Goal: Task Accomplishment & Management: Use online tool/utility

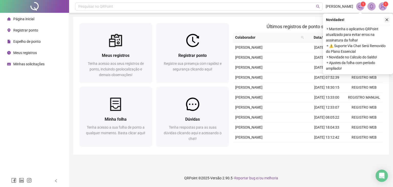
click at [387, 18] on icon "close" at bounding box center [387, 20] width 4 height 4
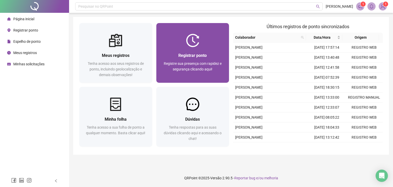
click at [191, 44] on img at bounding box center [192, 40] width 13 height 13
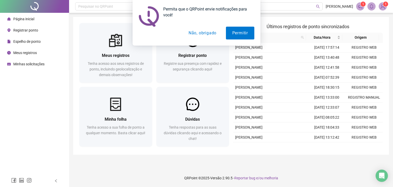
click at [170, 41] on div "Permita que o QRPoint envie notificações para você! Permitir Não, obrigado" at bounding box center [197, 23] width 128 height 46
click at [200, 31] on button "Não, obrigado" at bounding box center [202, 33] width 41 height 13
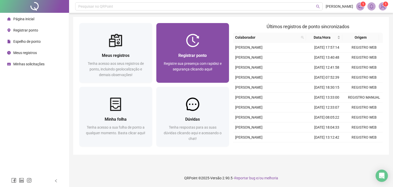
click at [189, 49] on div "Registrar ponto Registre sua presença com rapidez e segurança clicando aqui!" at bounding box center [192, 65] width 73 height 36
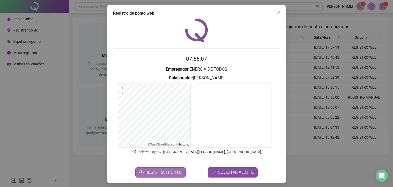
click at [176, 171] on span "REGISTRAR PONTO" at bounding box center [164, 172] width 36 height 6
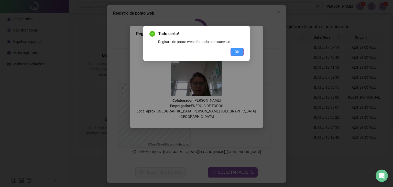
click at [239, 48] on button "OK" at bounding box center [237, 52] width 13 height 8
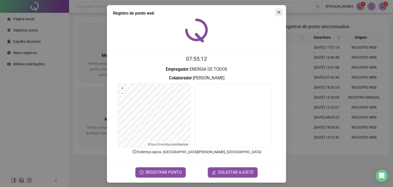
click at [278, 9] on button "Close" at bounding box center [279, 12] width 8 height 8
